Goal: Task Accomplishment & Management: Complete application form

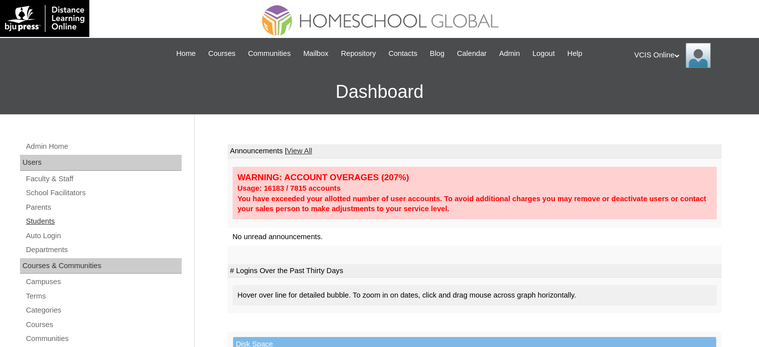
click at [46, 216] on link "Students" at bounding box center [103, 221] width 157 height 12
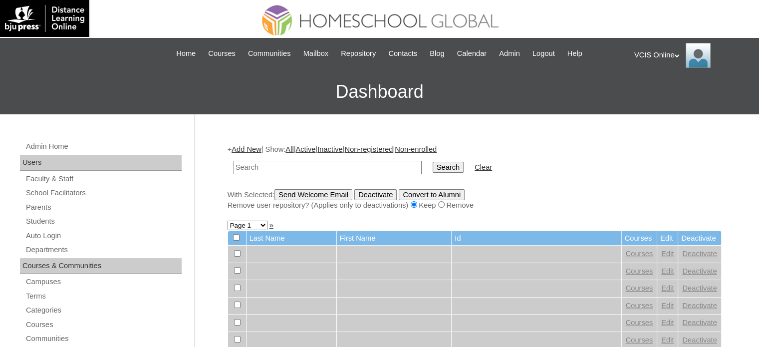
click at [249, 145] on link "Add New" at bounding box center [246, 149] width 29 height 8
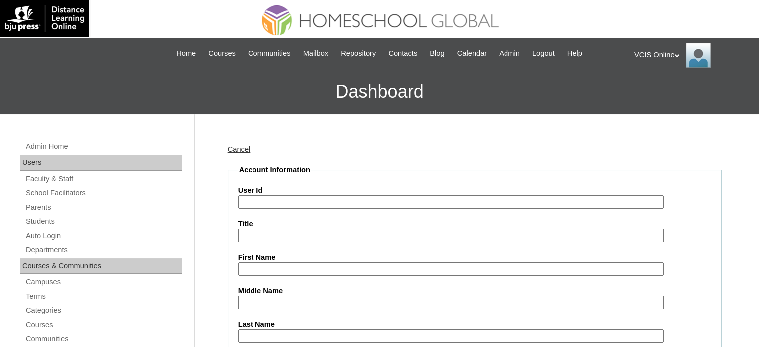
click at [308, 203] on input "User Id" at bounding box center [451, 201] width 426 height 13
paste input "VCIS023-9C-SA2025"
click at [267, 201] on input "VCIS023-9C-SA2025" at bounding box center [451, 201] width 426 height 13
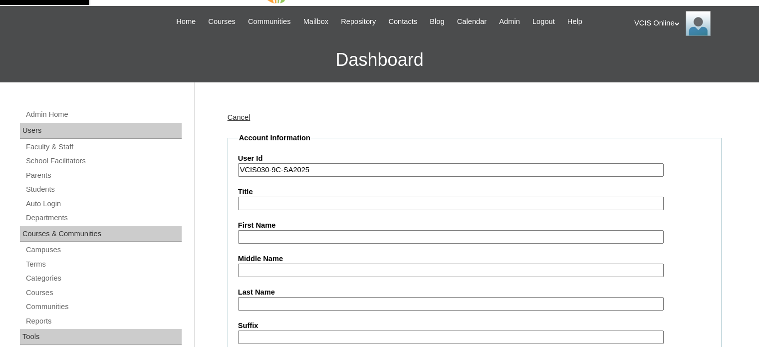
scroll to position [50, 0]
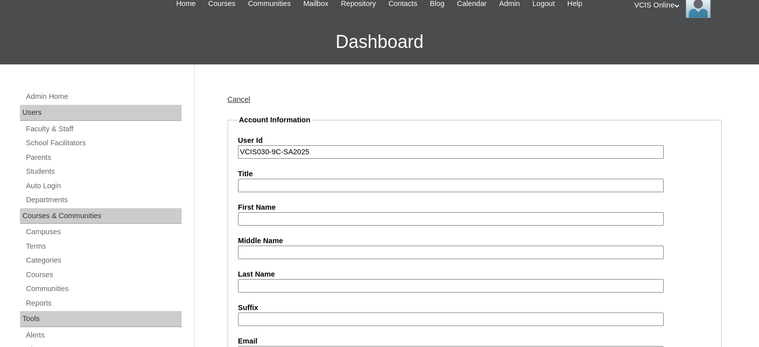
type input "VCIS030-9C-SA2025"
click at [261, 219] on input "First Name" at bounding box center [451, 218] width 426 height 13
type input "f"
type input "Ju"
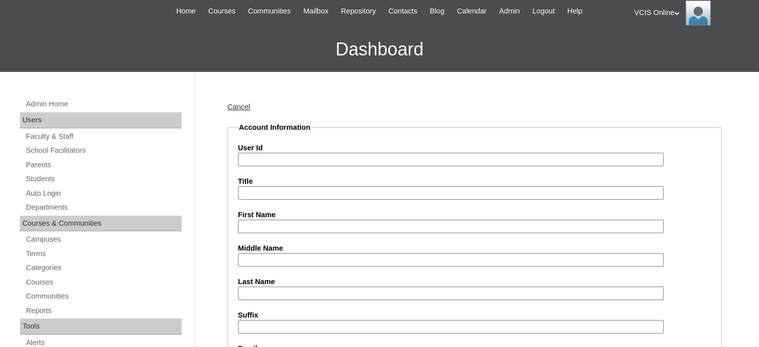
click at [264, 163] on input "User Id" at bounding box center [451, 159] width 426 height 13
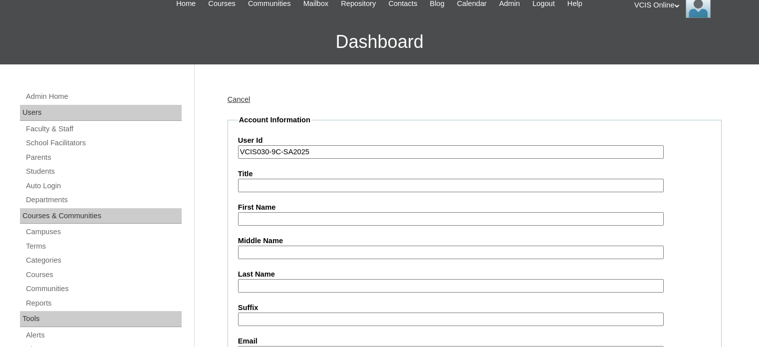
paste input "VCIS023-9C-SA2025"
paste input "23"
click at [267, 152] on input "VCIS023-9C-SA2025" at bounding box center [451, 151] width 426 height 13
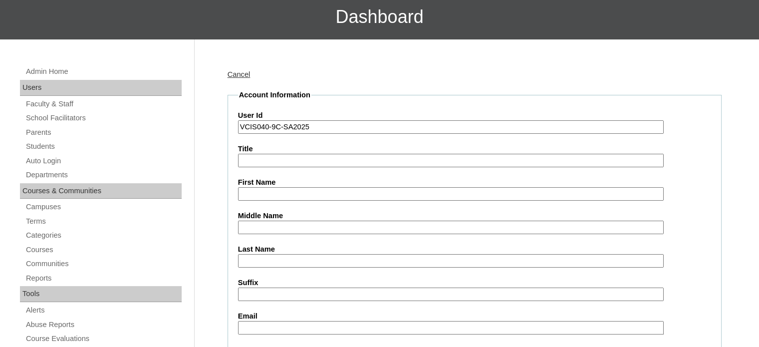
scroll to position [100, 0]
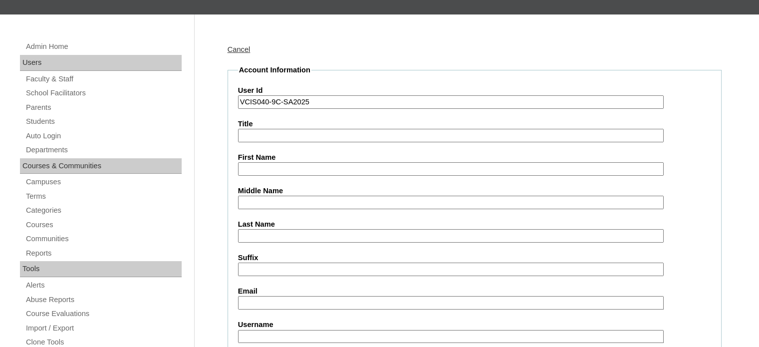
type input "VCIS040-9C-SA2025"
drag, startPoint x: 282, startPoint y: 167, endPoint x: 274, endPoint y: 167, distance: 8.0
click at [275, 167] on input "First Name" at bounding box center [451, 168] width 426 height 13
type input "Juan"
click at [292, 229] on input "Last Name" at bounding box center [451, 235] width 426 height 13
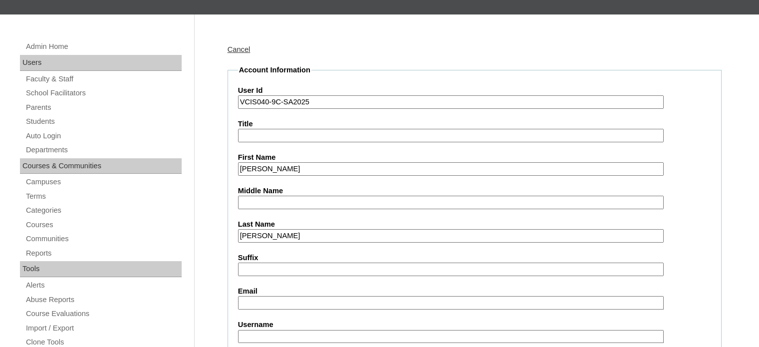
scroll to position [150, 0]
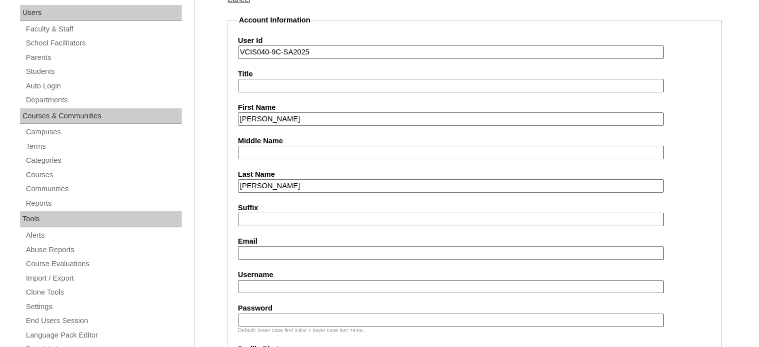
type input "Dela Cruz"
click at [280, 249] on input "Email" at bounding box center [451, 252] width 426 height 13
type input "fvasquez@vcis.edu.ph"
click at [272, 285] on input "Username" at bounding box center [451, 286] width 426 height 13
type input "j.delacruz2026"
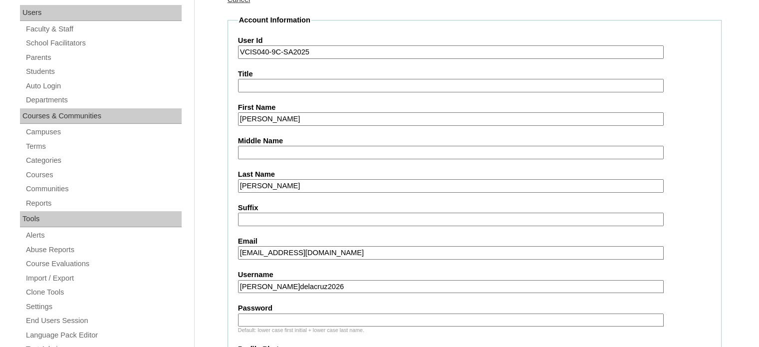
click at [305, 318] on input "Password" at bounding box center [451, 320] width 426 height 13
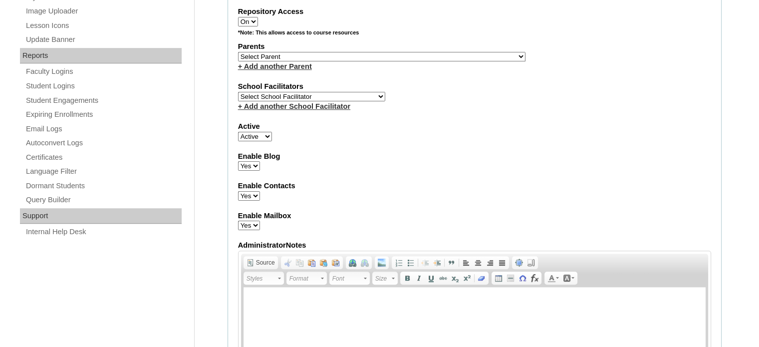
scroll to position [549, 0]
type input "qwerty"
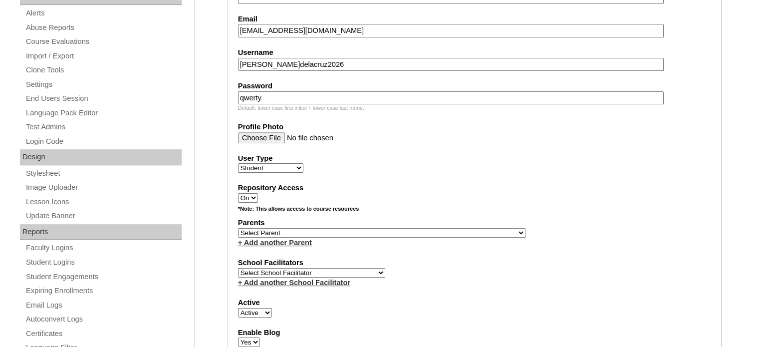
scroll to position [350, 0]
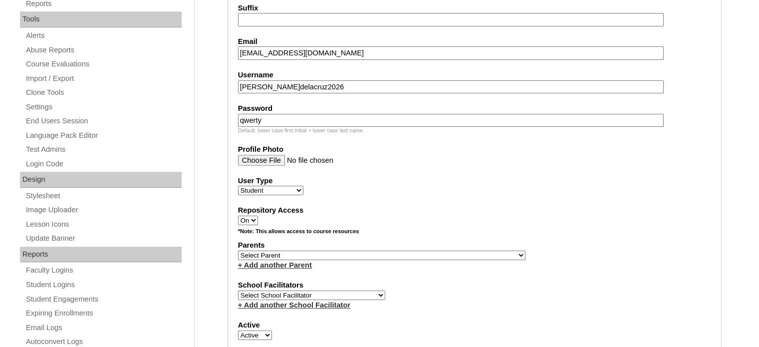
click at [303, 251] on select "Select Parent , , , , , , , , , , , , , , , , , , , , , , , , , , , , , , , , ,…" at bounding box center [382, 255] width 288 height 9
click at [342, 291] on select "Select School Facilitator Norman Añain Ruffa Abadijas Mary Abella Gloryfe Abion…" at bounding box center [311, 295] width 147 height 9
select select "35972"
click at [238, 291] on select "Select School Facilitator Norman Añain Ruffa Abadijas Mary Abella Gloryfe Abion…" at bounding box center [311, 295] width 147 height 9
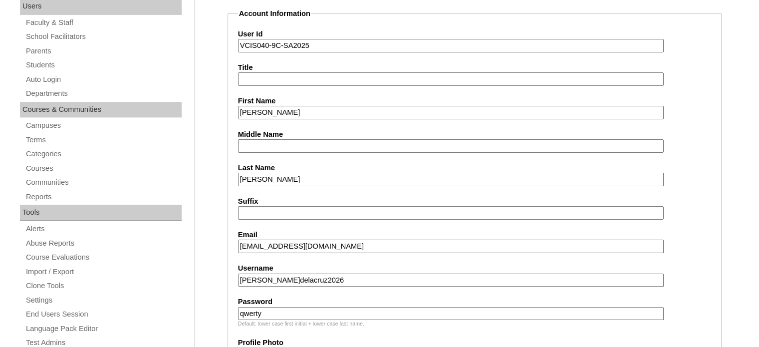
scroll to position [63, 0]
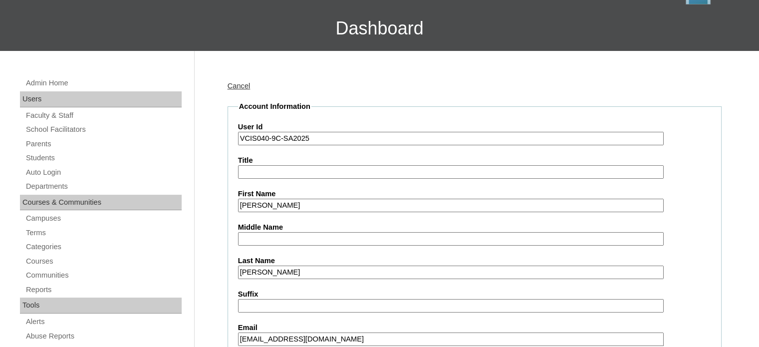
drag, startPoint x: 300, startPoint y: 135, endPoint x: 124, endPoint y: 135, distance: 175.3
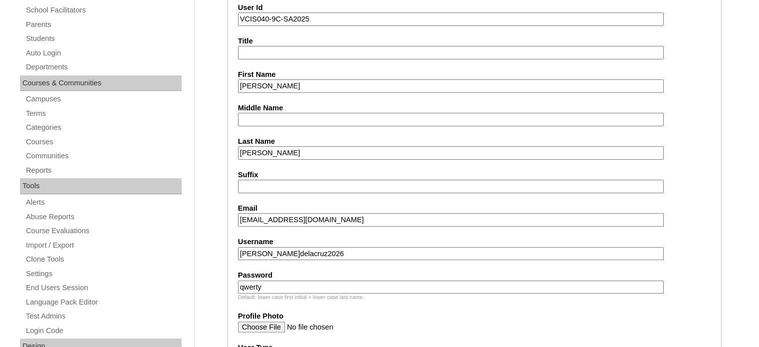
scroll to position [1162, 0]
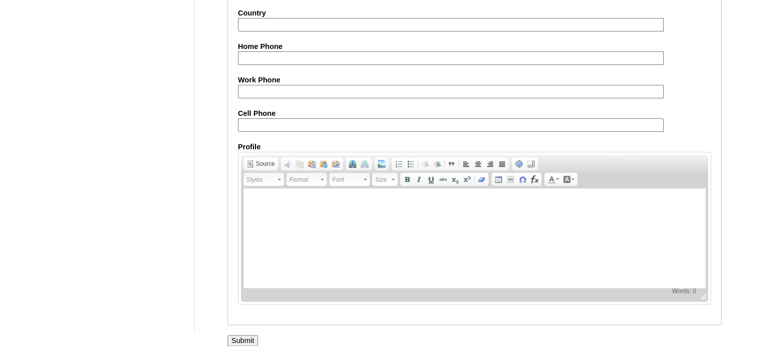
click at [237, 335] on input "Submit" at bounding box center [243, 340] width 31 height 11
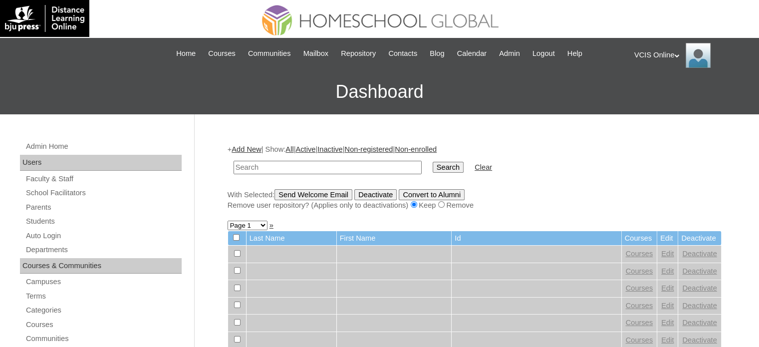
paste input "VCIS040-9C-SA2025"
type input "VCIS040-9C-SA2025"
click at [433, 169] on input "Search" at bounding box center [448, 167] width 31 height 11
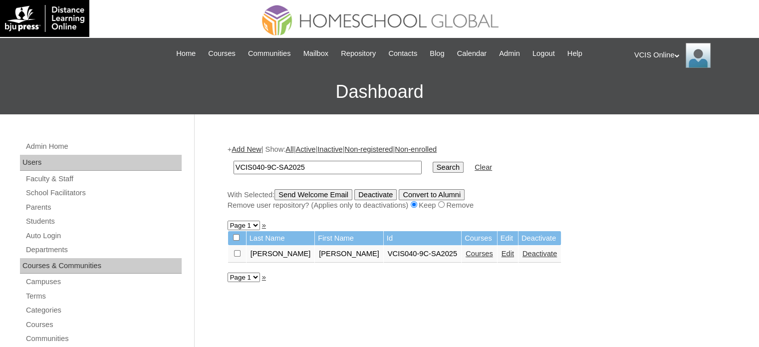
click at [466, 255] on link "Courses" at bounding box center [479, 254] width 27 height 8
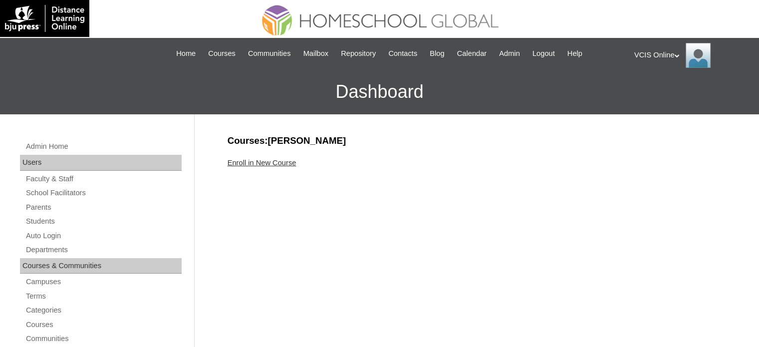
click at [258, 167] on div "Enroll in New Course" at bounding box center [475, 163] width 494 height 10
click at [258, 165] on link "Enroll in New Course" at bounding box center [262, 163] width 69 height 8
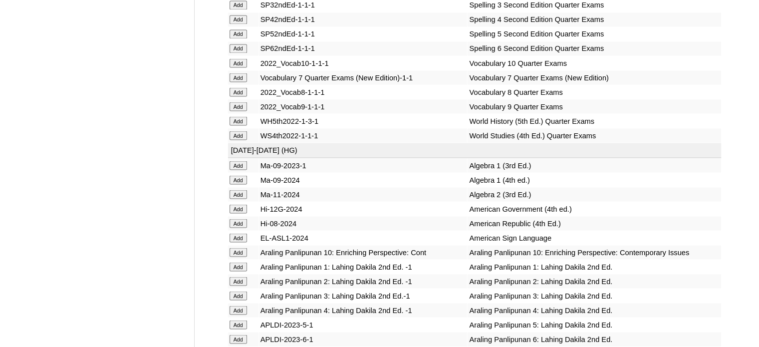
scroll to position [3927, 0]
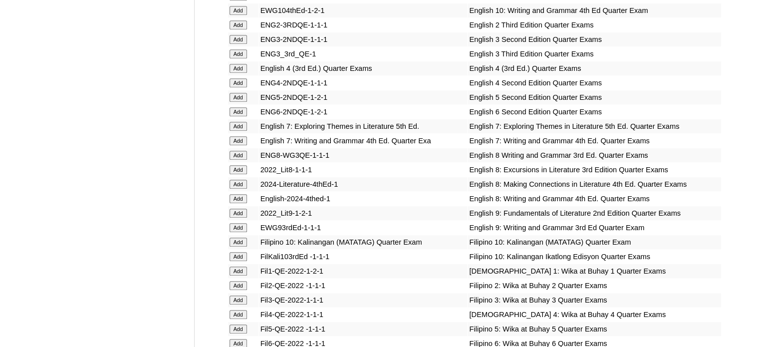
scroll to position [2662, 0]
